Goal: Information Seeking & Learning: Find specific fact

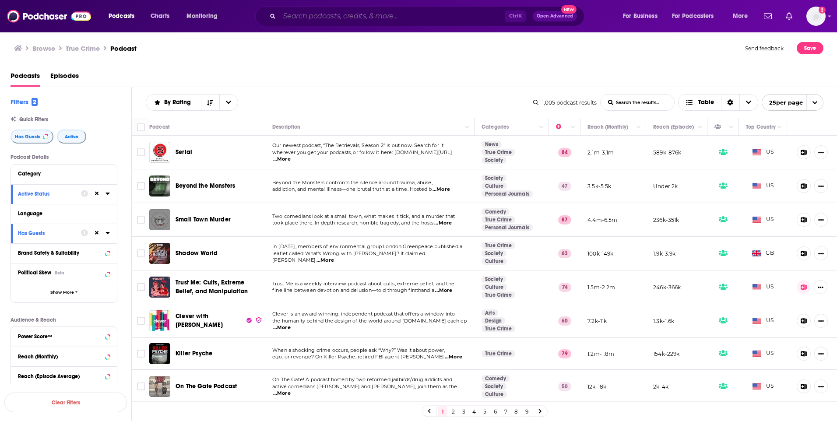
click at [339, 10] on input "Search podcasts, credits, & more..." at bounding box center [392, 16] width 226 height 14
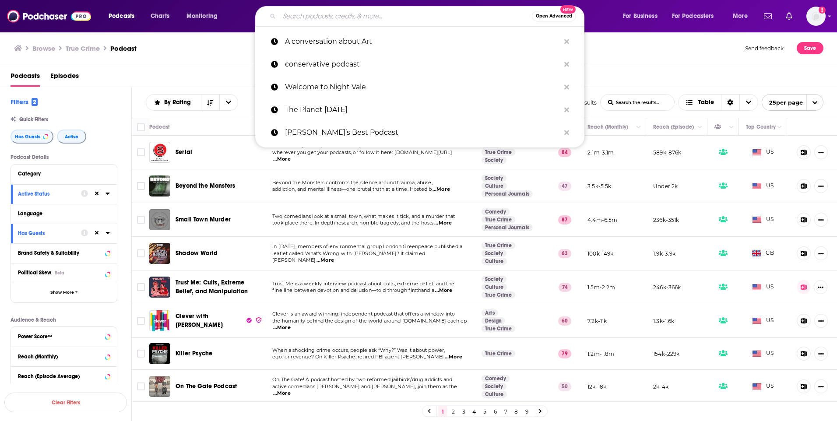
paste input "Equal Justice with Judge [PERSON_NAME]"
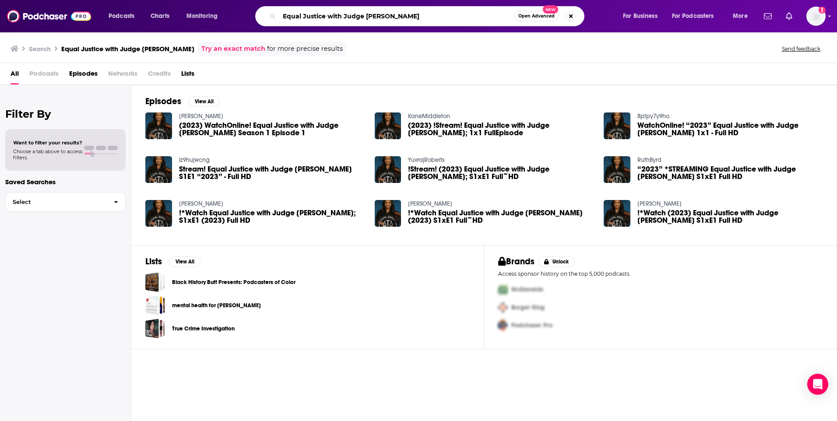
drag, startPoint x: 443, startPoint y: 13, endPoint x: 202, endPoint y: 6, distance: 241.7
click at [202, 6] on div "Podcasts Charts Monitoring Equal Justice with Judge [PERSON_NAME] Open Advanced…" at bounding box center [429, 16] width 654 height 20
paste input "Holding Court with"
type input "Holding Court with [PERSON_NAME]"
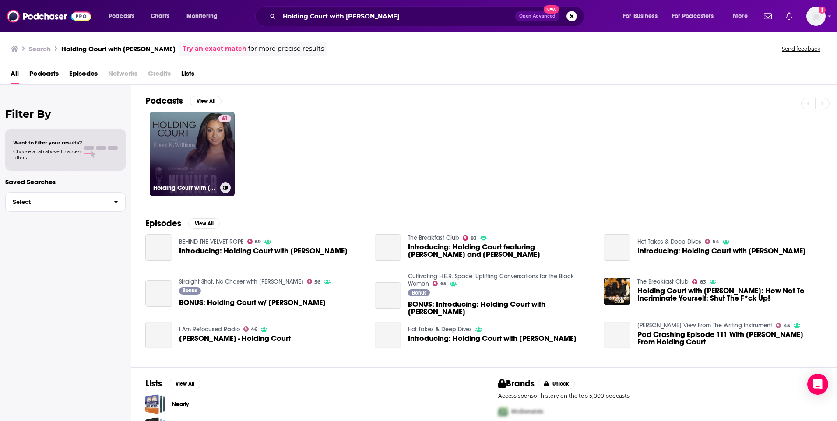
click at [193, 144] on link "61 Holding Court with [PERSON_NAME]" at bounding box center [192, 154] width 85 height 85
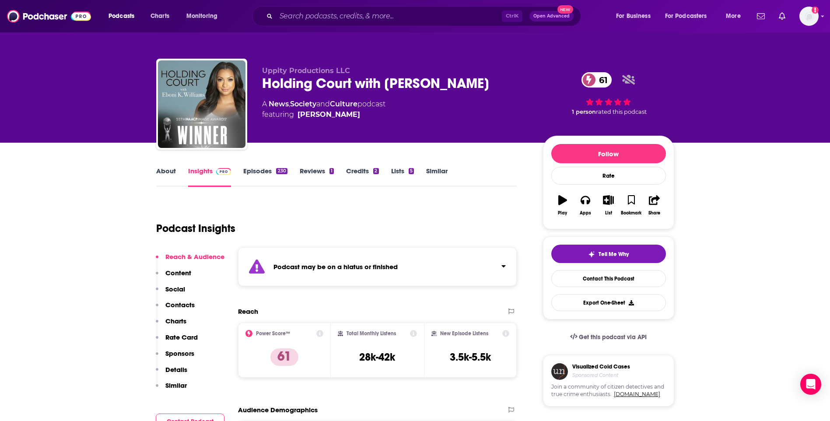
click at [175, 178] on link "About" at bounding box center [166, 177] width 20 height 20
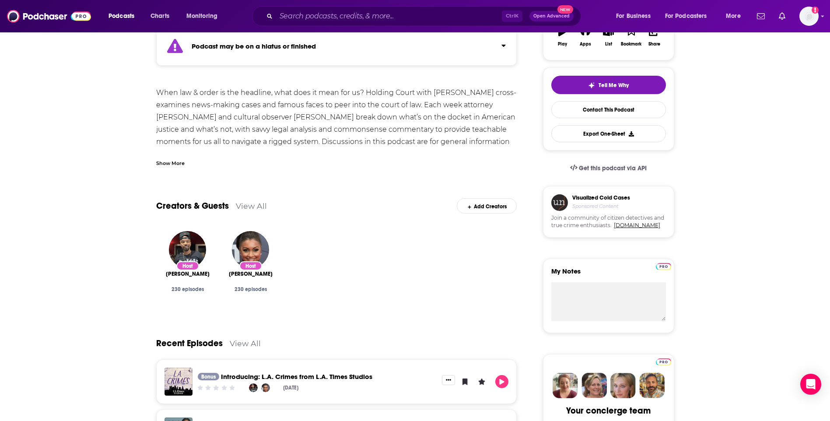
scroll to position [219, 0]
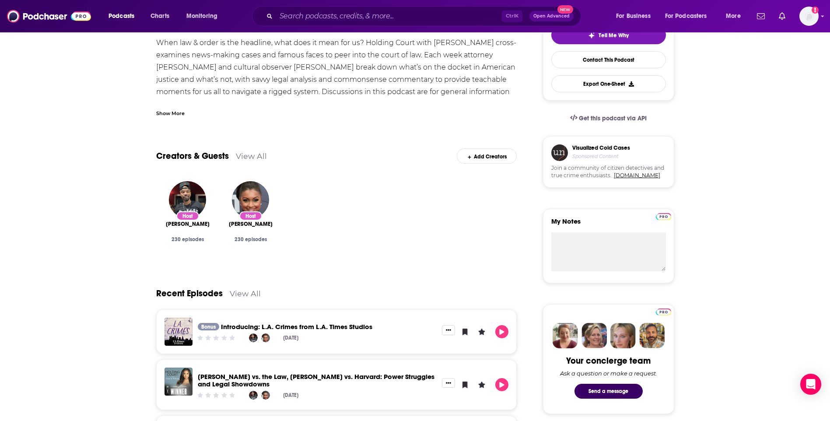
drag, startPoint x: 285, startPoint y: 223, endPoint x: 224, endPoint y: 226, distance: 60.9
click at [224, 226] on div "Host [PERSON_NAME] 230 episodes Host [PERSON_NAME] 230 episodes" at bounding box center [336, 220] width 361 height 93
drag, startPoint x: 224, startPoint y: 226, endPoint x: 236, endPoint y: 224, distance: 12.1
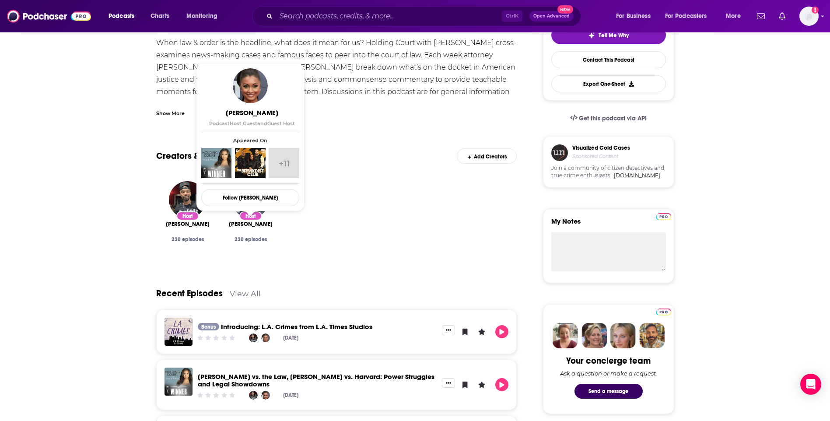
copy span "[PERSON_NAME]"
